Goal: Task Accomplishment & Management: Use online tool/utility

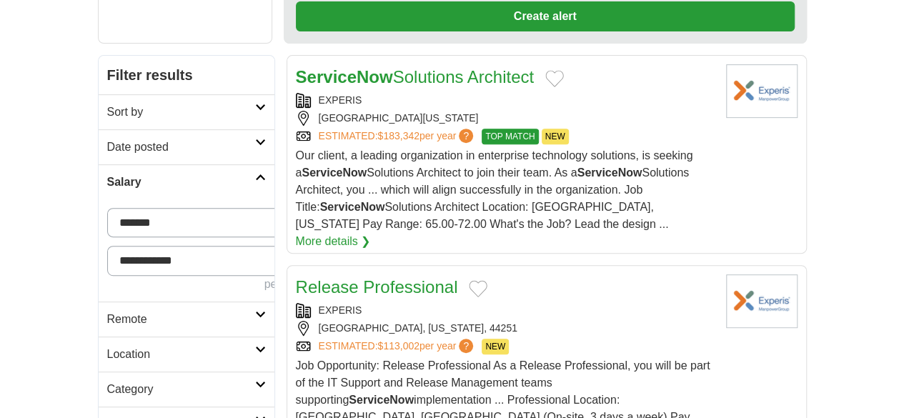
scroll to position [214, 0]
click at [107, 311] on h2 "Remote" at bounding box center [181, 319] width 148 height 17
click at [107, 347] on link "Remote jobs" at bounding box center [139, 353] width 64 height 12
click at [107, 139] on h2 "Date posted" at bounding box center [181, 147] width 148 height 17
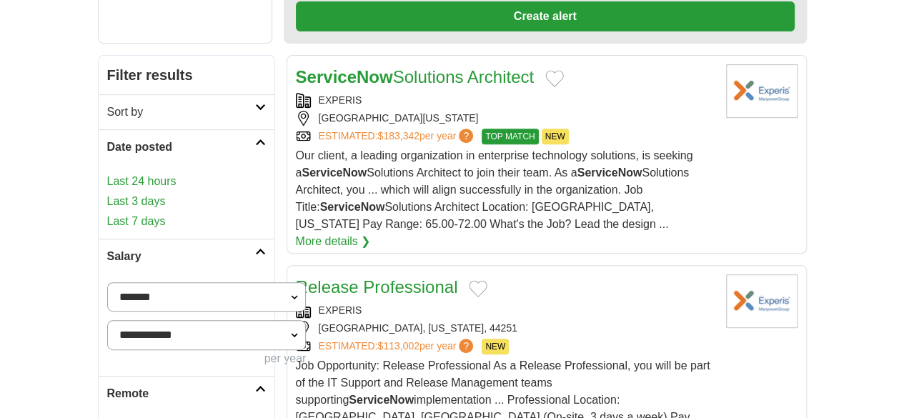
click at [107, 173] on link "Last 24 hours" at bounding box center [186, 181] width 159 height 17
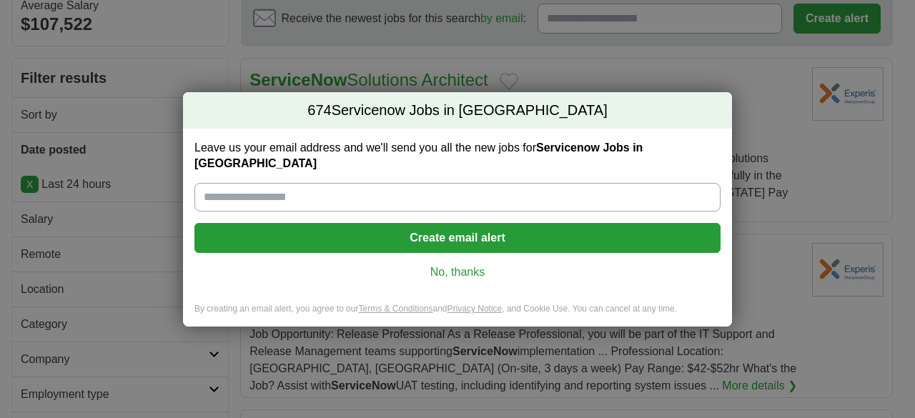
scroll to position [143, 0]
click at [432, 268] on link "No, thanks" at bounding box center [457, 272] width 503 height 16
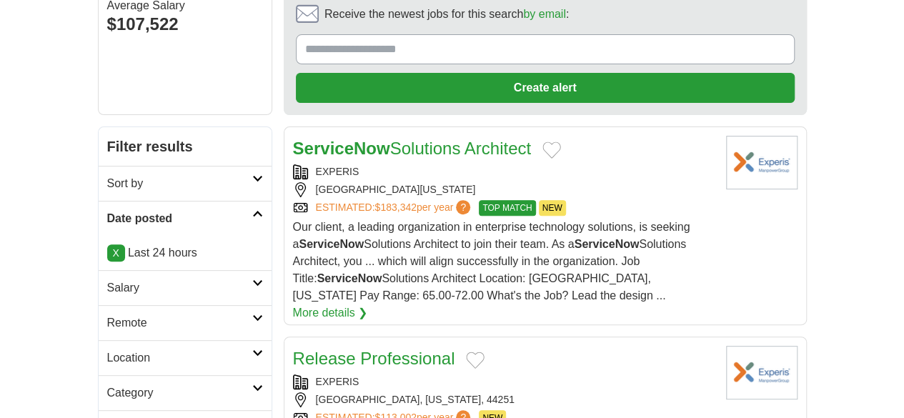
click at [338, 139] on strong "ServiceNow" at bounding box center [341, 148] width 97 height 19
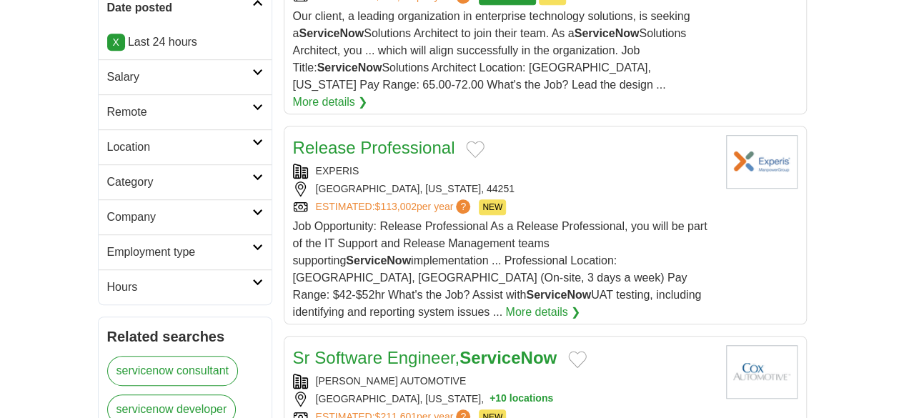
scroll to position [429, 0]
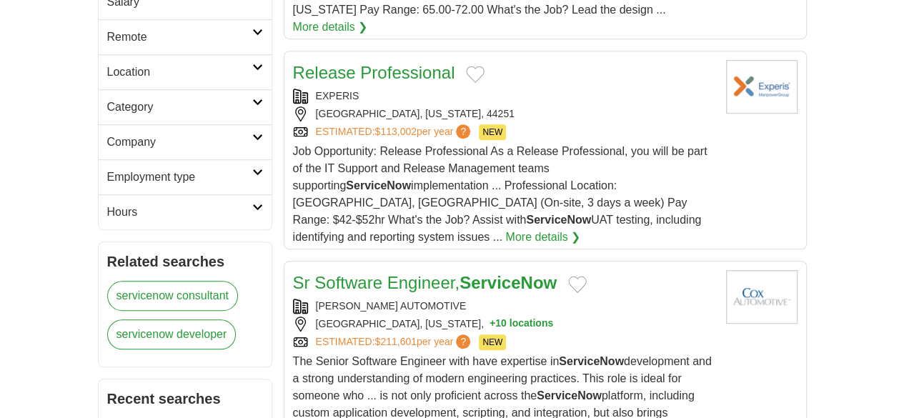
click at [428, 355] on span "The Senior Software Engineer with have expertise in ServiceNow development and …" at bounding box center [502, 395] width 419 height 81
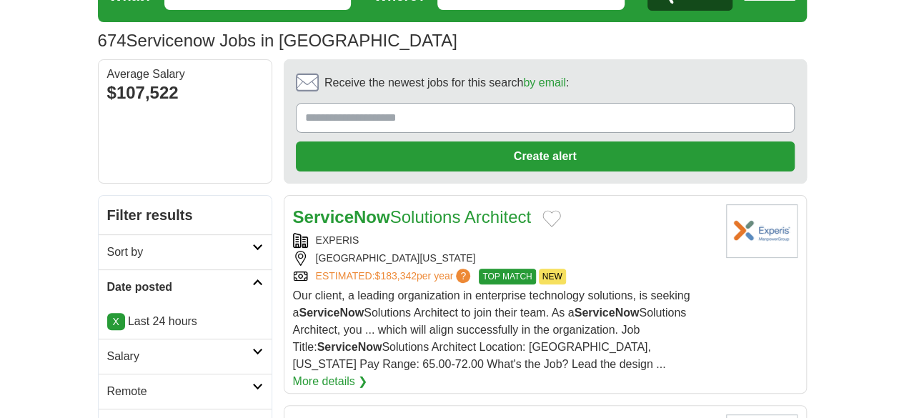
scroll to position [143, 0]
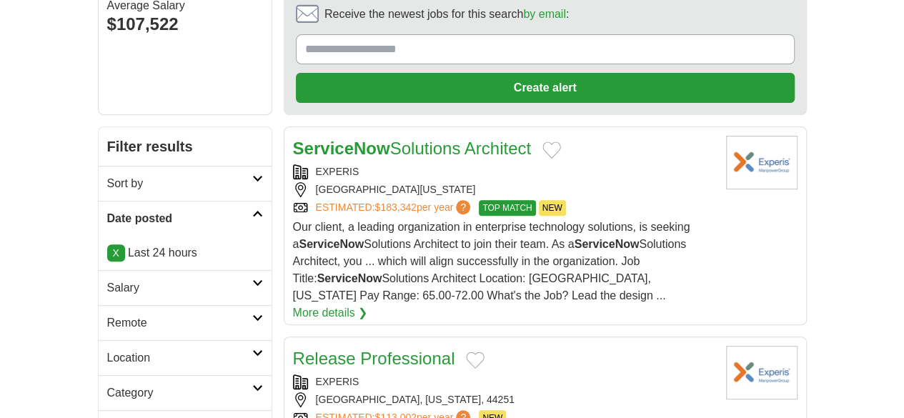
click at [321, 139] on strong "ServiceNow" at bounding box center [341, 148] width 97 height 19
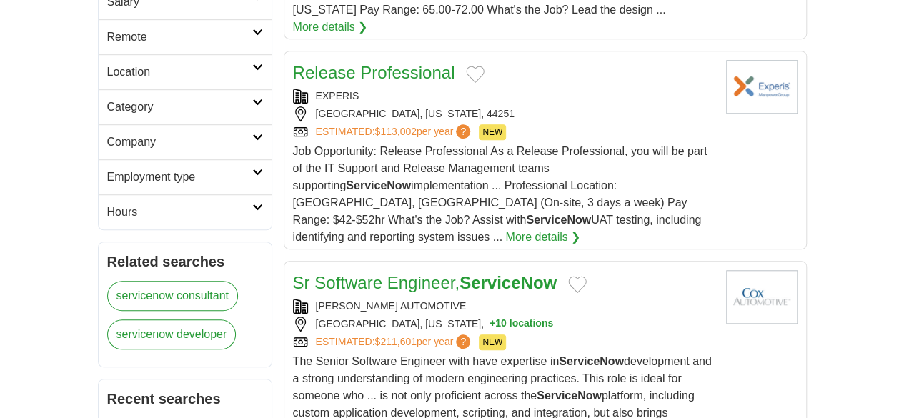
scroll to position [500, 0]
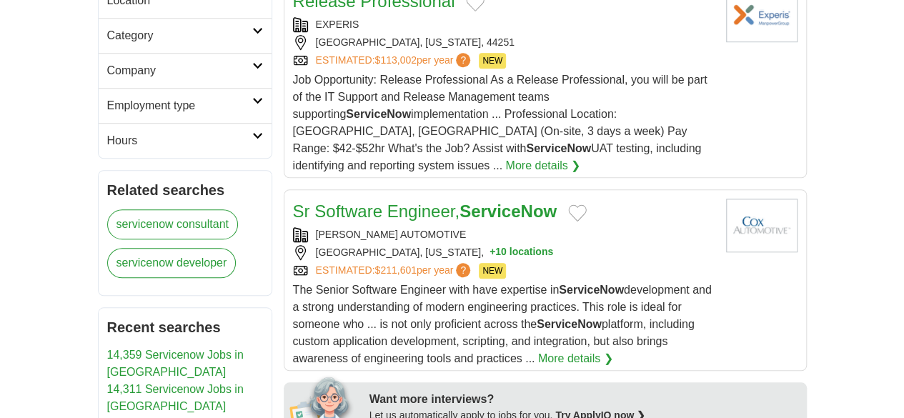
click at [320, 202] on link "Sr Software Engineer, ServiceNow" at bounding box center [425, 211] width 264 height 19
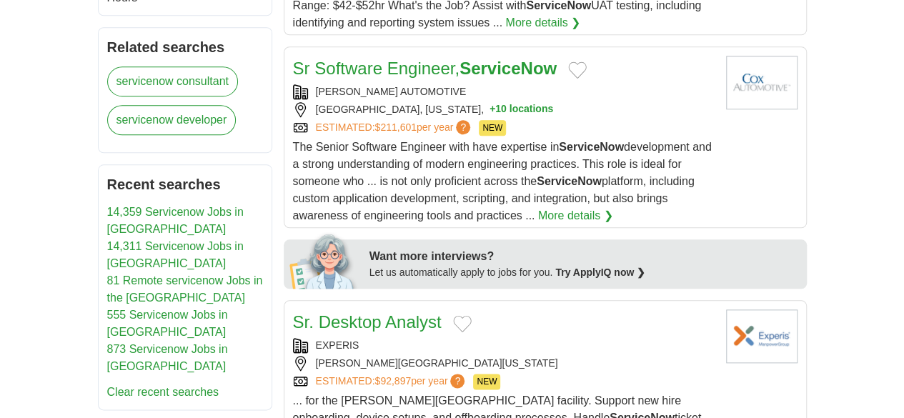
scroll to position [858, 0]
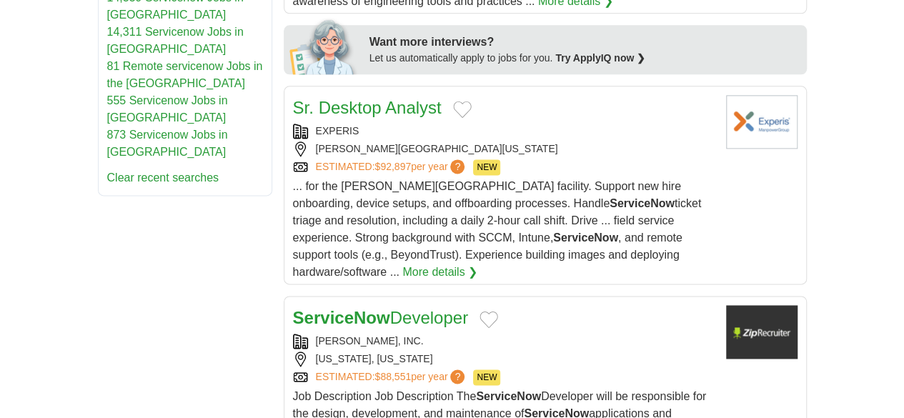
click at [327, 308] on strong "ServiceNow" at bounding box center [341, 317] width 97 height 19
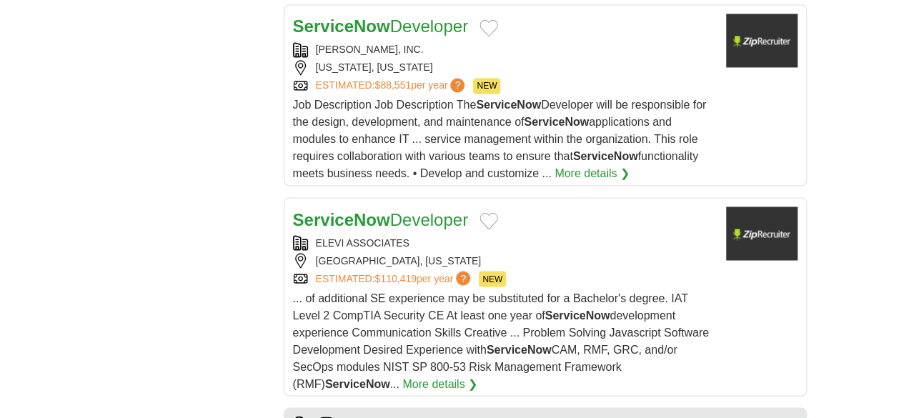
scroll to position [1287, 0]
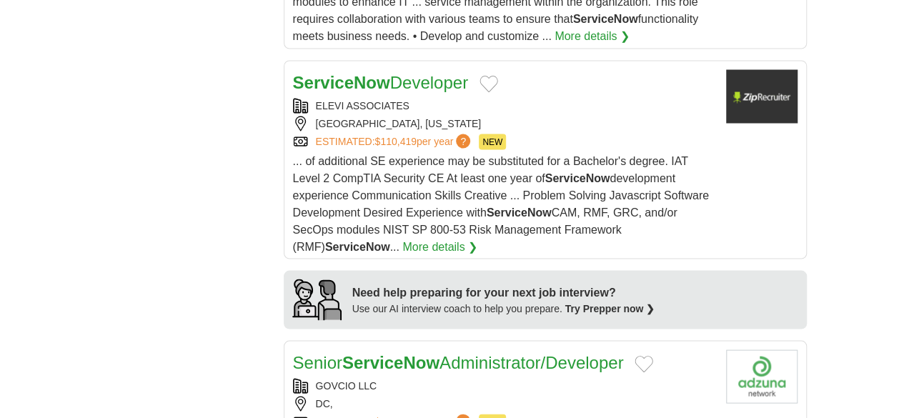
click at [342, 352] on strong "ServiceNow" at bounding box center [390, 361] width 97 height 19
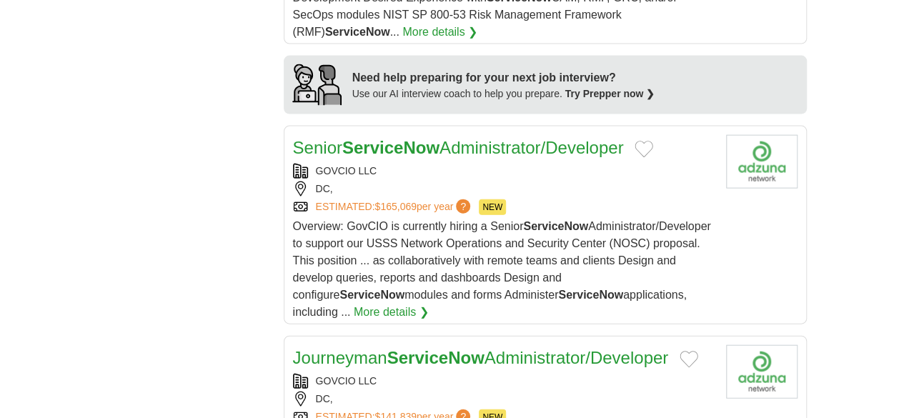
scroll to position [1572, 0]
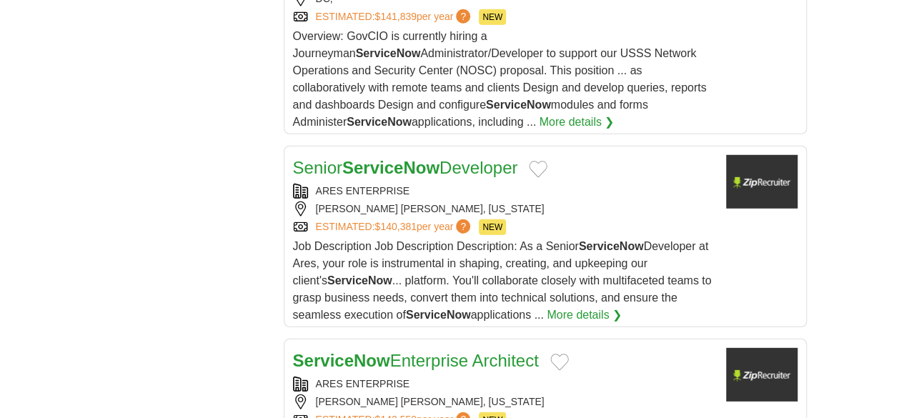
scroll to position [1787, 0]
